Goal: Information Seeking & Learning: Learn about a topic

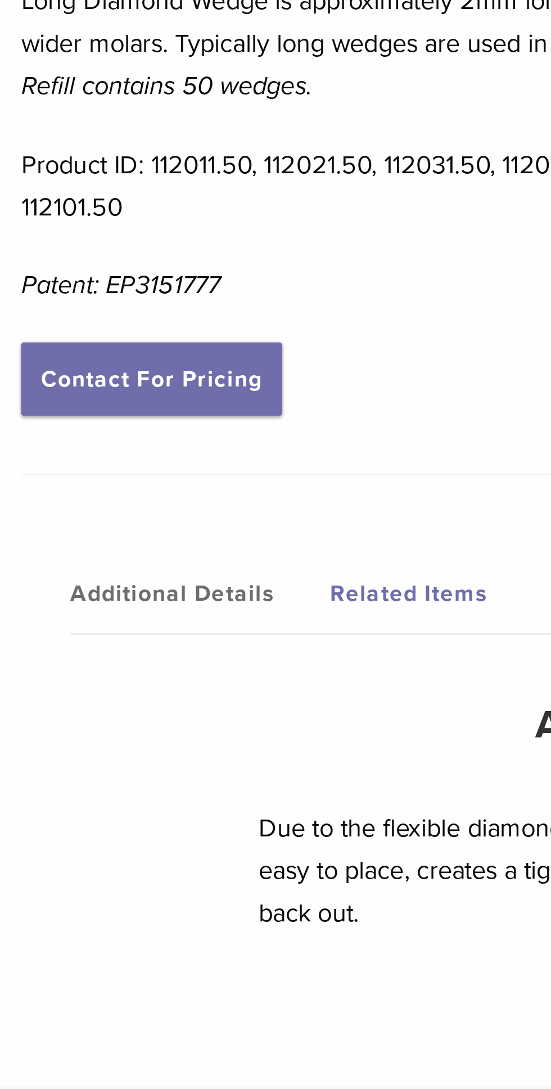
scroll to position [461, 0]
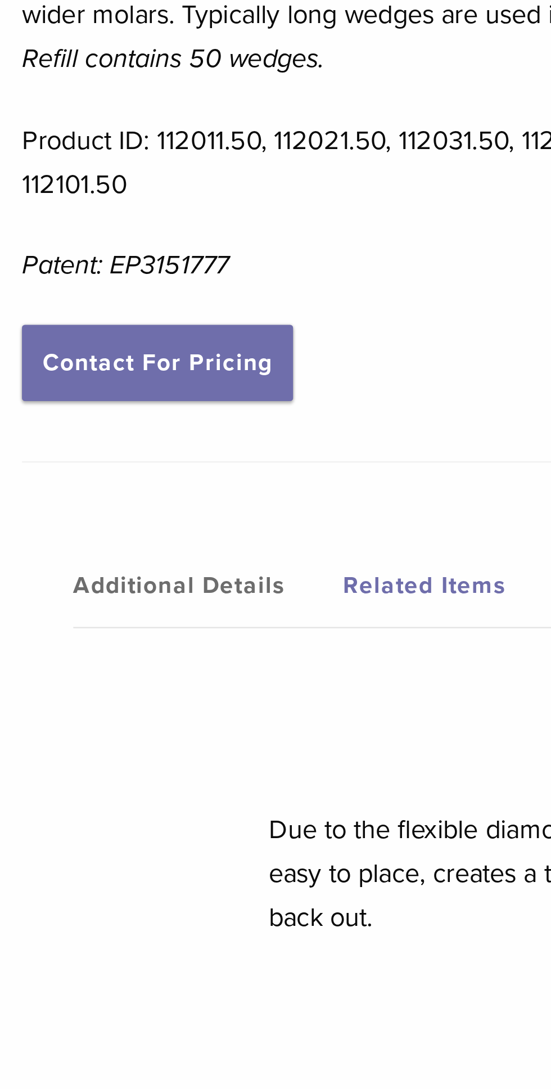
click at [70, 704] on link "Additional Details" at bounding box center [79, 706] width 103 height 31
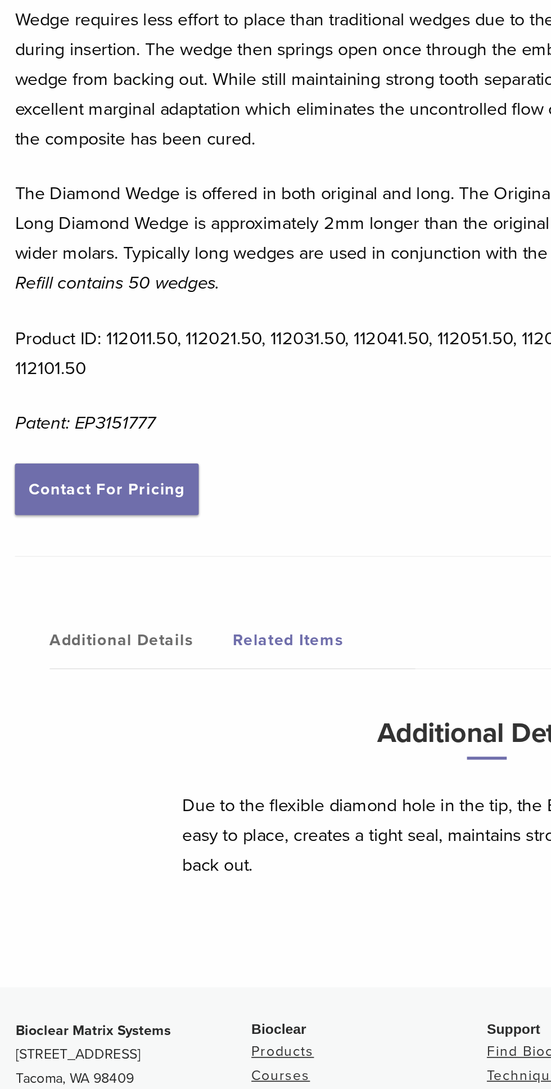
click at [155, 706] on link "Related Items" at bounding box center [183, 706] width 103 height 31
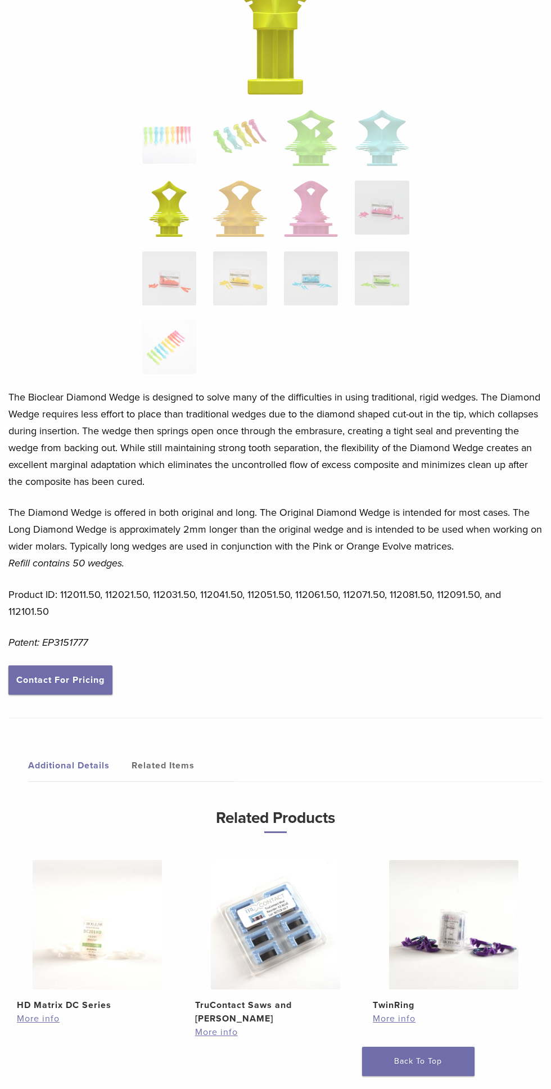
scroll to position [412, 0]
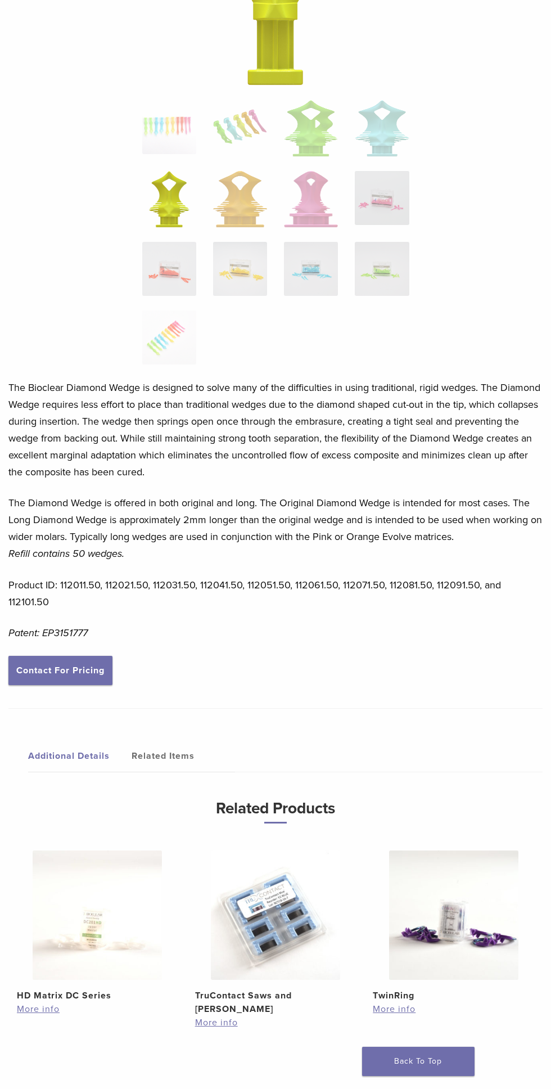
click at [76, 586] on p "Product ID: 112011.50, 112021.50, 112031.50, 112041.50, 112051.50, 112061.50, 1…" at bounding box center [275, 593] width 534 height 34
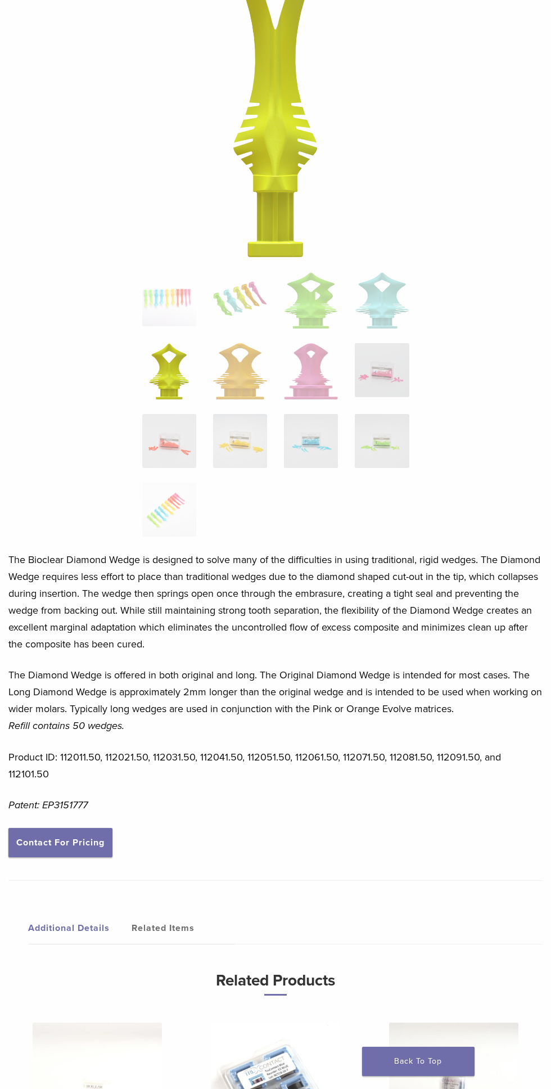
scroll to position [0, 0]
